Goal: Information Seeking & Learning: Learn about a topic

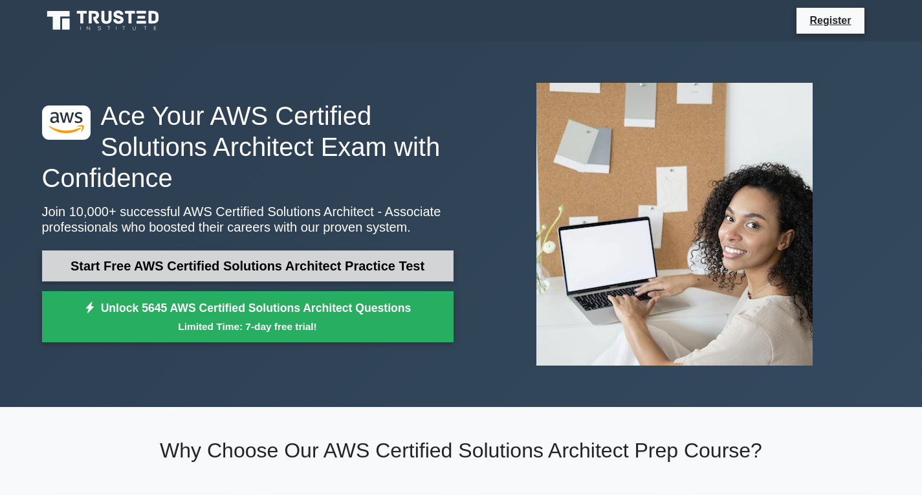
click at [269, 268] on link "Start Free AWS Certified Solutions Architect Practice Test" at bounding box center [247, 265] width 411 height 31
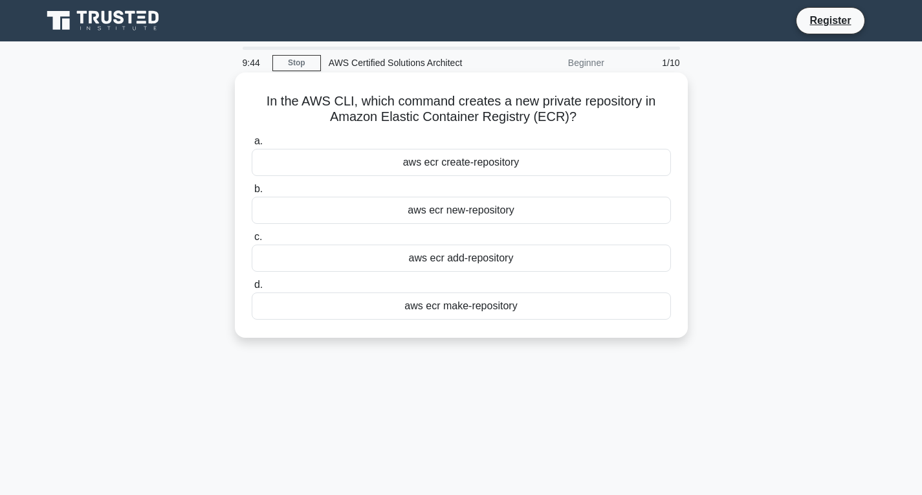
click at [504, 166] on div "aws ecr create-repository" at bounding box center [461, 162] width 419 height 27
click at [252, 146] on input "a. aws ecr create-repository" at bounding box center [252, 141] width 0 height 8
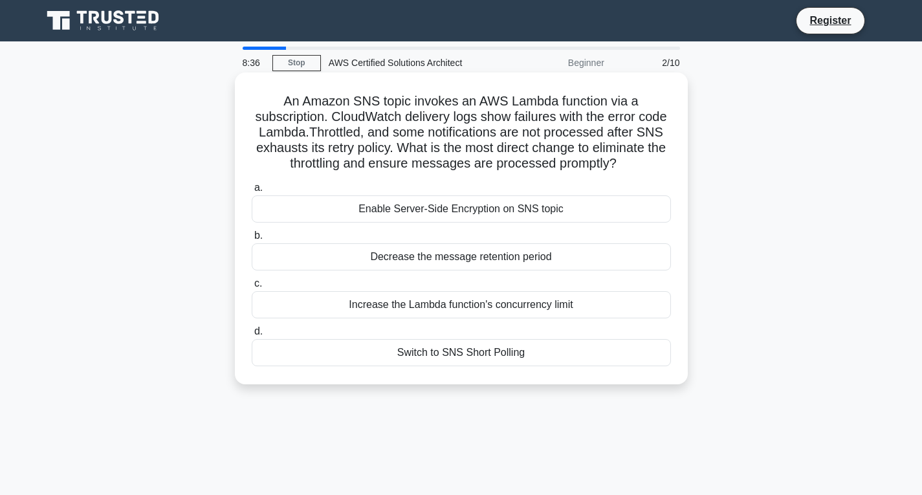
click at [436, 366] on div "Switch to SNS Short Polling" at bounding box center [461, 352] width 419 height 27
click at [252, 336] on input "d. Switch to SNS Short Polling" at bounding box center [252, 331] width 0 height 8
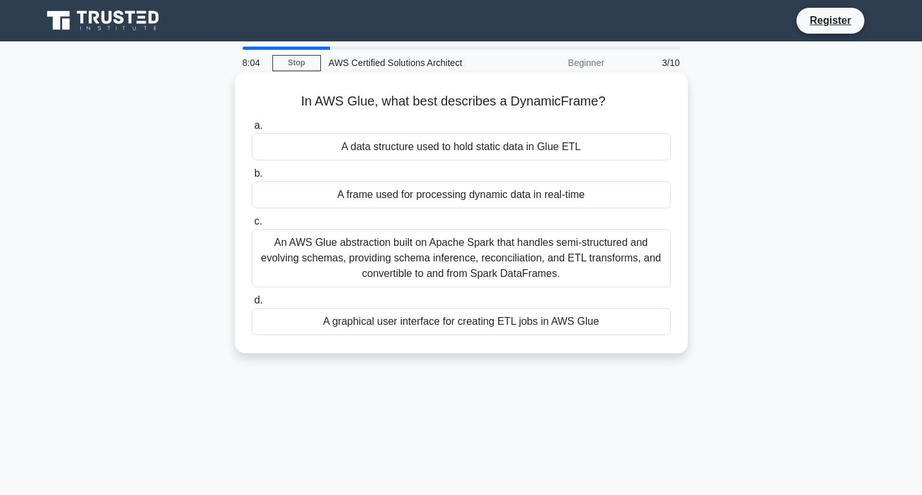
click at [427, 190] on div "A frame used for processing dynamic data in real-time" at bounding box center [461, 194] width 419 height 27
click at [252, 178] on input "b. A frame used for processing dynamic data in real-time" at bounding box center [252, 173] width 0 height 8
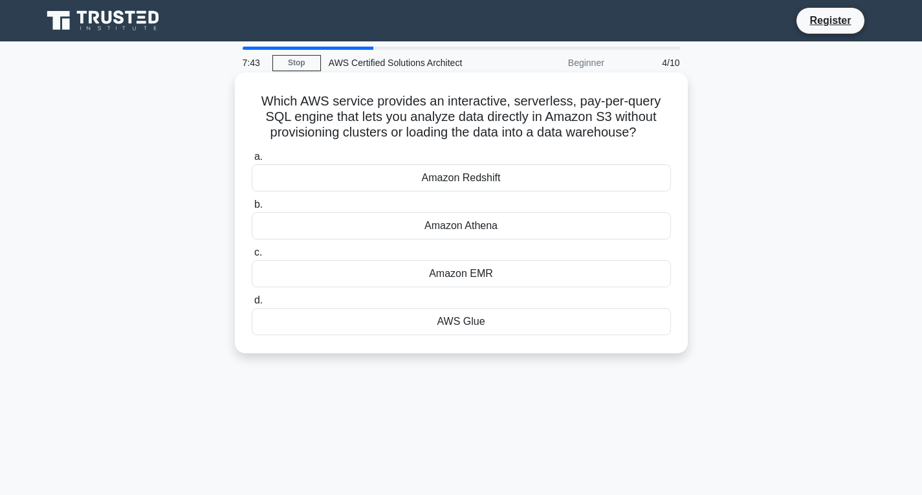
click at [436, 228] on div "Amazon Athena" at bounding box center [461, 225] width 419 height 27
click at [252, 209] on input "b. Amazon Athena" at bounding box center [252, 204] width 0 height 8
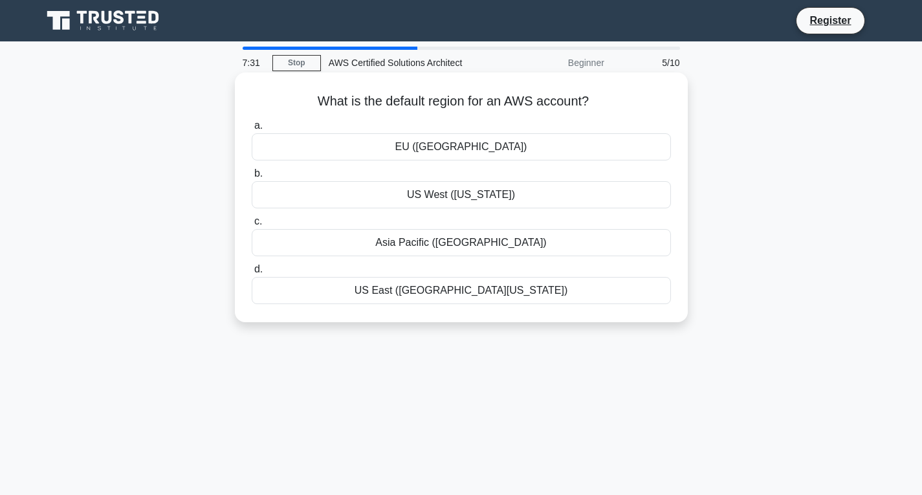
click at [460, 153] on div "EU (Ireland)" at bounding box center [461, 146] width 419 height 27
click at [252, 130] on input "a. EU (Ireland)" at bounding box center [252, 126] width 0 height 8
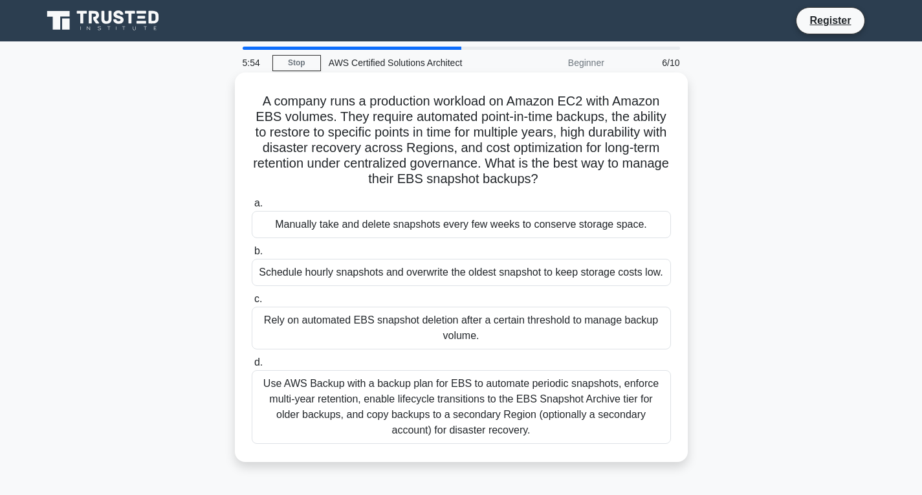
click at [362, 276] on div "Schedule hourly snapshots and overwrite the oldest snapshot to keep storage cos…" at bounding box center [461, 272] width 419 height 27
click at [252, 255] on input "b. Schedule hourly snapshots and overwrite the oldest snapshot to keep storage …" at bounding box center [252, 251] width 0 height 8
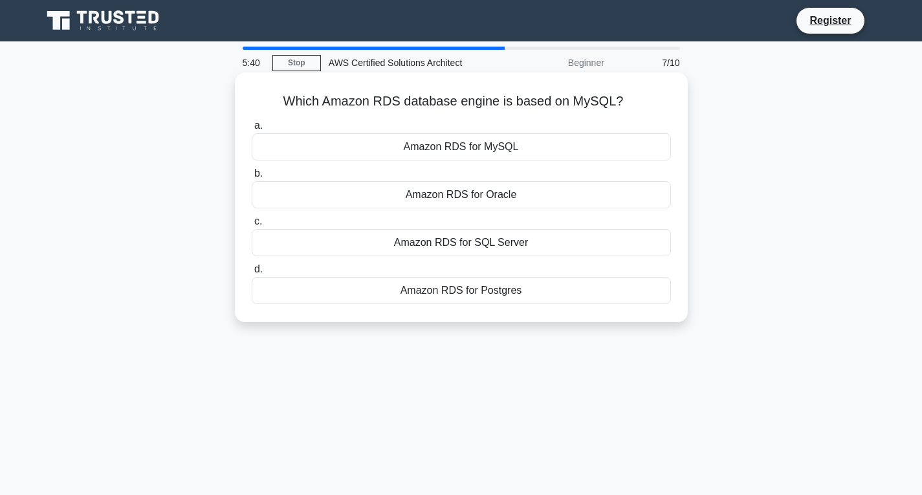
click at [495, 243] on div "Amazon RDS for SQL Server" at bounding box center [461, 242] width 419 height 27
click at [252, 226] on input "c. Amazon RDS for SQL Server" at bounding box center [252, 221] width 0 height 8
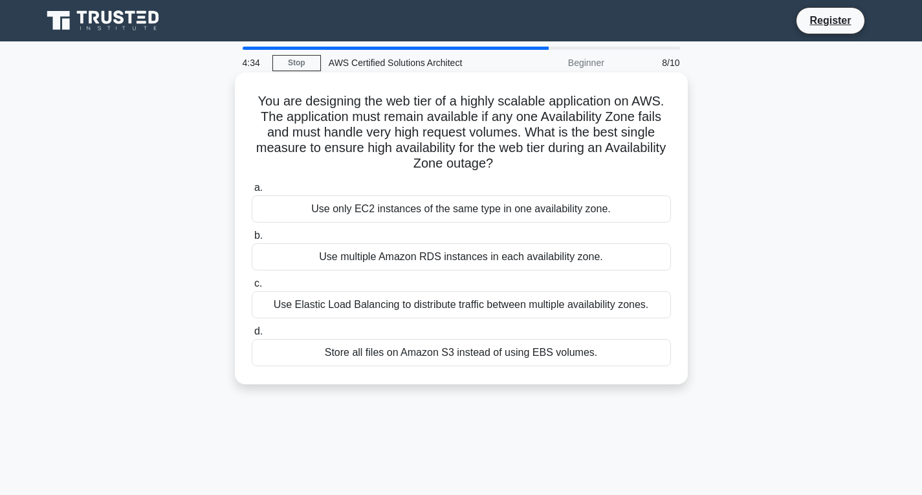
click at [491, 257] on div "Use multiple Amazon RDS instances in each availability zone." at bounding box center [461, 256] width 419 height 27
click at [252, 240] on input "b. Use multiple Amazon RDS instances in each availability zone." at bounding box center [252, 236] width 0 height 8
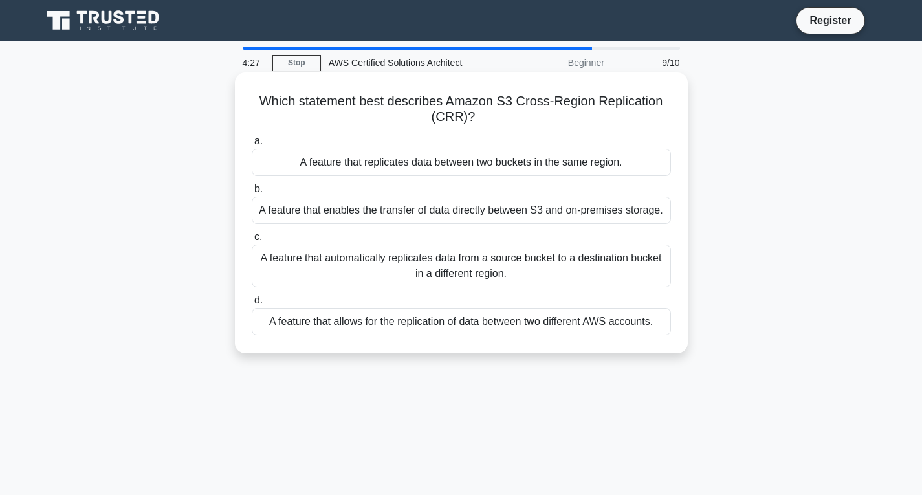
click at [550, 168] on div "A feature that replicates data between two buckets in the same region." at bounding box center [461, 162] width 419 height 27
click at [252, 146] on input "a. A feature that replicates data between two buckets in the same region." at bounding box center [252, 141] width 0 height 8
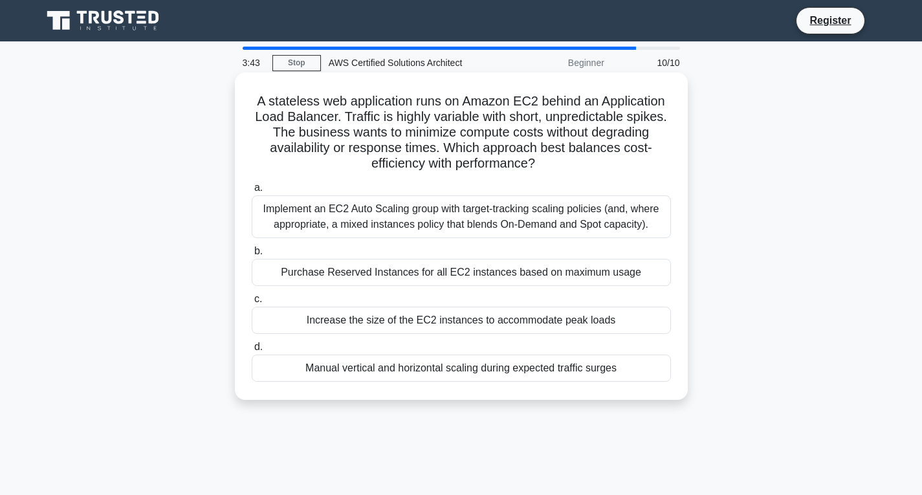
click at [503, 228] on div "Implement an EC2 Auto Scaling group with target-tracking scaling policies (and,…" at bounding box center [461, 216] width 419 height 43
click at [252, 192] on input "a. Implement an EC2 Auto Scaling group with target-tracking scaling policies (a…" at bounding box center [252, 188] width 0 height 8
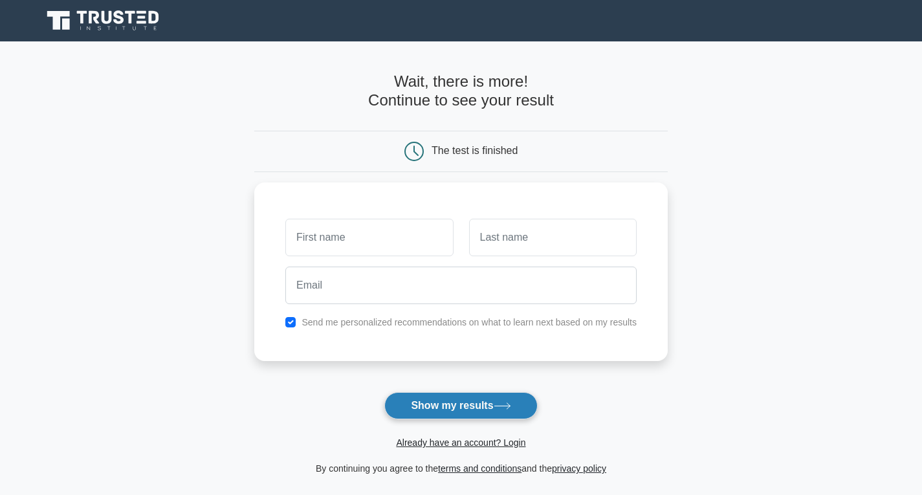
click at [429, 409] on button "Show my results" at bounding box center [460, 405] width 153 height 27
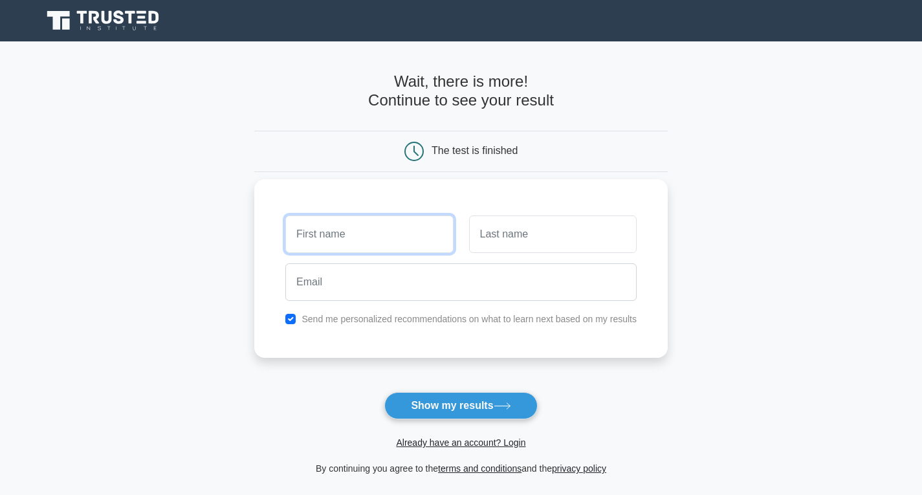
click at [393, 241] on input "text" at bounding box center [369, 234] width 168 height 38
type input "HIMALAY"
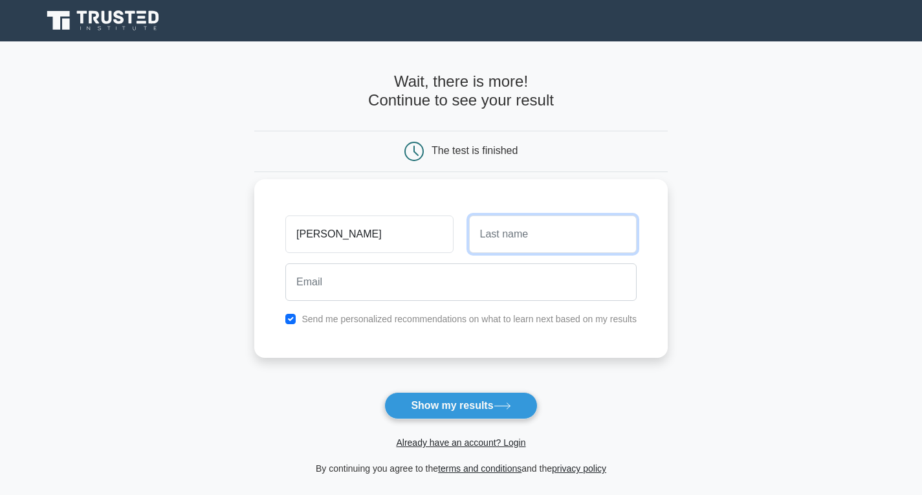
drag, startPoint x: 601, startPoint y: 247, endPoint x: 611, endPoint y: 250, distance: 10.2
click at [601, 247] on input "text" at bounding box center [553, 234] width 168 height 38
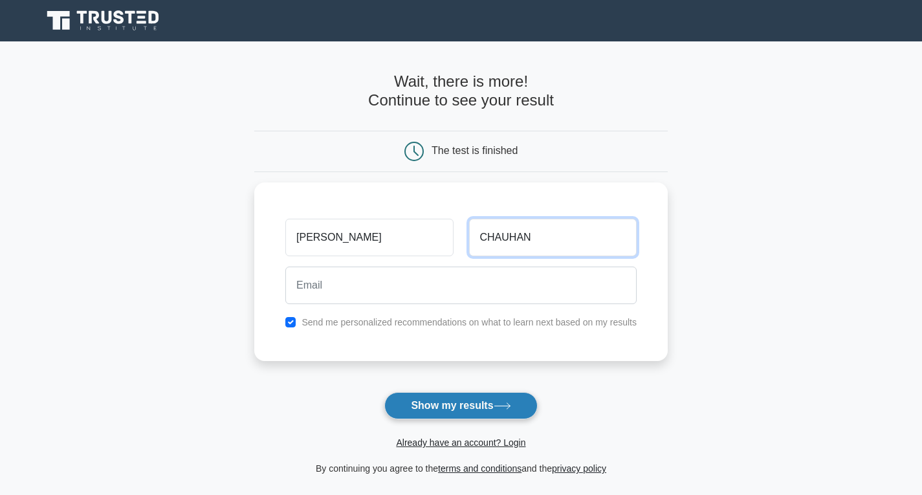
type input "CHAUHAN"
click at [491, 413] on button "Show my results" at bounding box center [460, 405] width 153 height 27
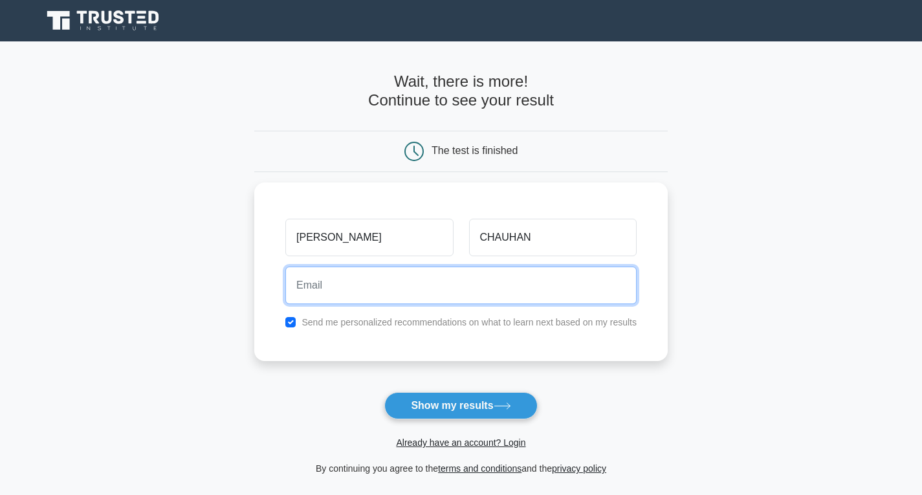
type input "H"
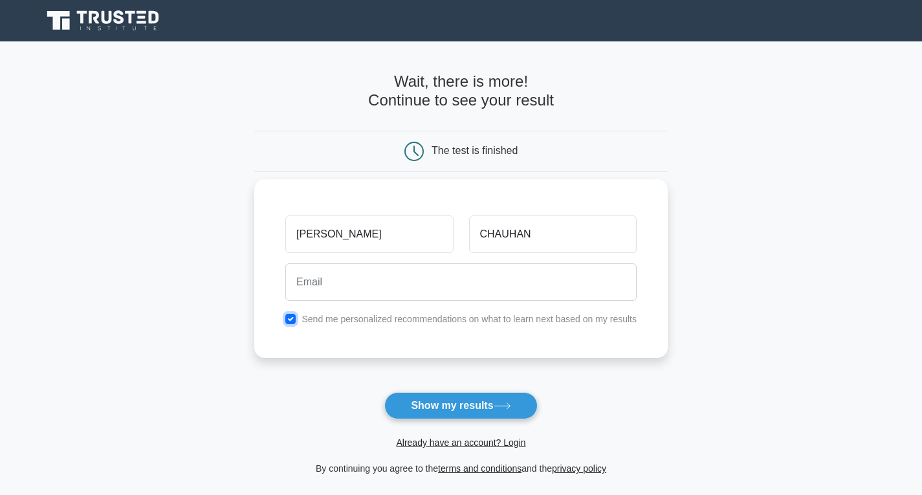
click at [294, 316] on input "checkbox" at bounding box center [290, 319] width 10 height 10
checkbox input "false"
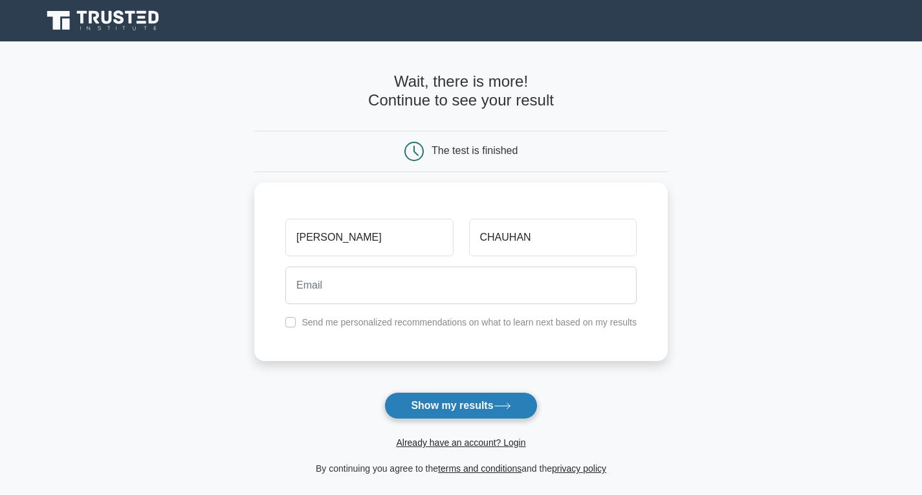
click at [466, 411] on button "Show my results" at bounding box center [460, 405] width 153 height 27
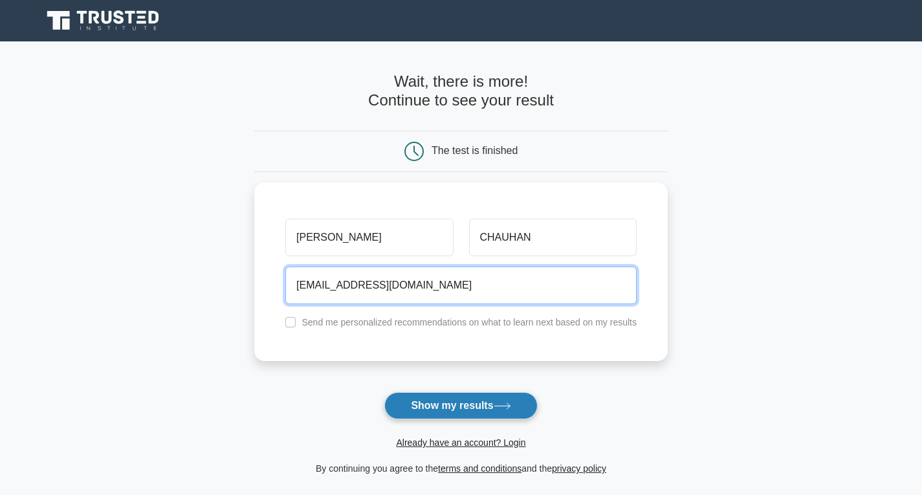
type input "HIMALAYCHAUHAN@GMAIL.COM"
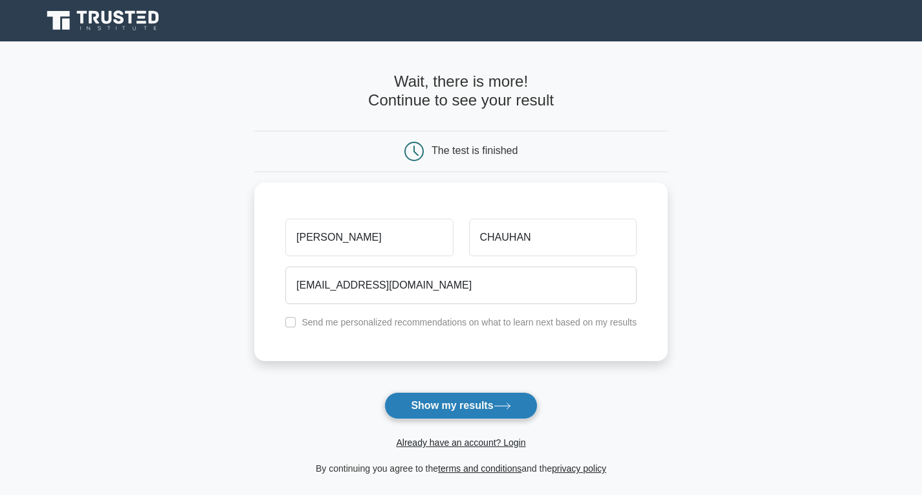
click at [469, 402] on button "Show my results" at bounding box center [460, 405] width 153 height 27
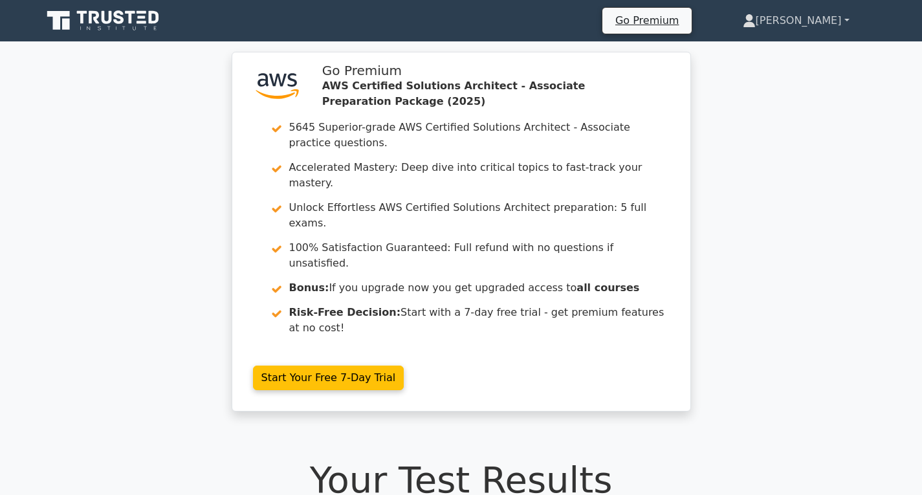
click at [858, 22] on link "[PERSON_NAME]" at bounding box center [795, 21] width 169 height 26
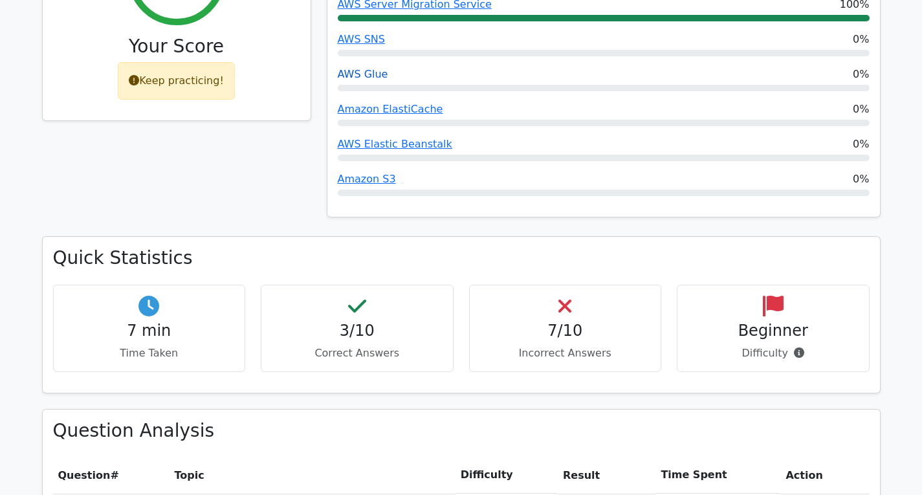
scroll to position [647, 0]
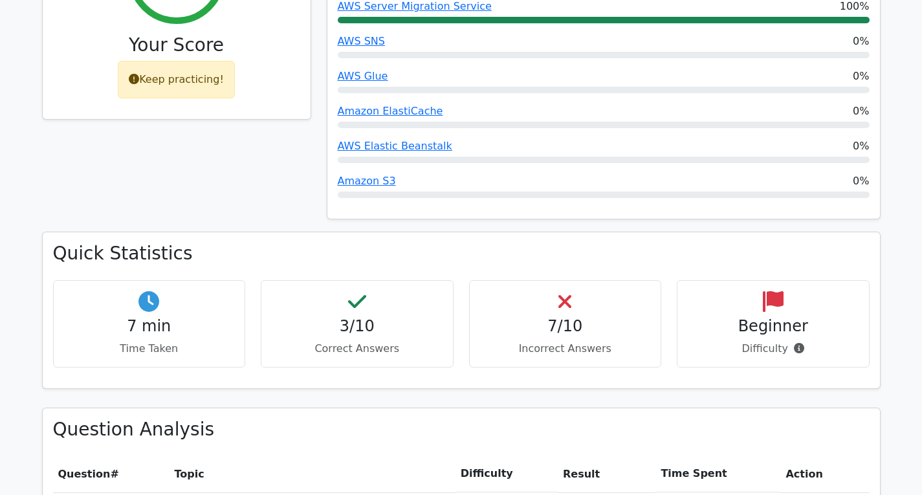
click at [554, 317] on h4 "7/10" at bounding box center [565, 326] width 171 height 19
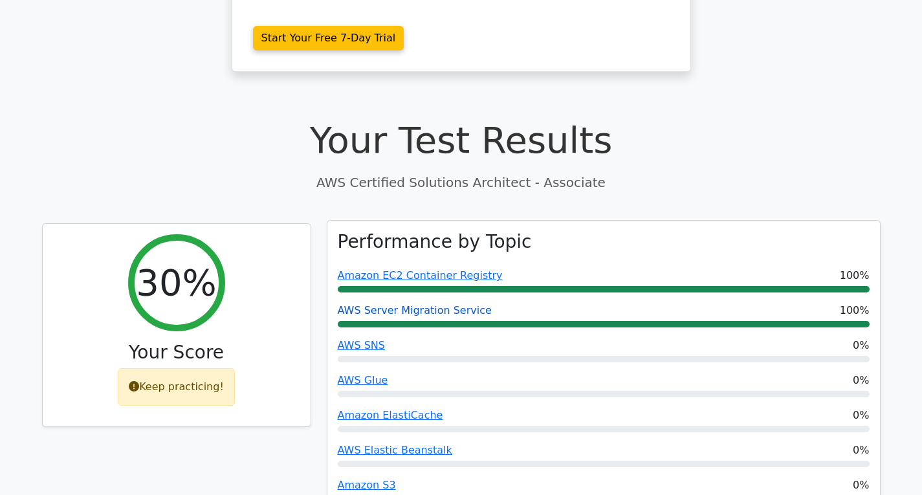
scroll to position [194, 0]
